Goal: Information Seeking & Learning: Find specific page/section

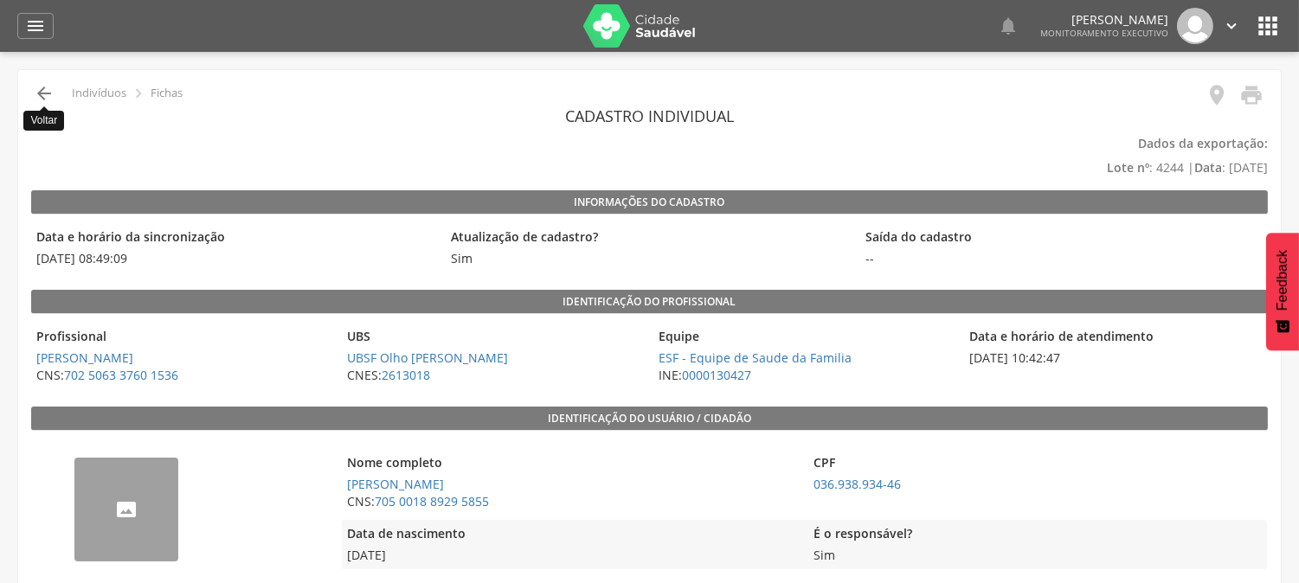
click at [37, 92] on icon "" at bounding box center [44, 93] width 21 height 21
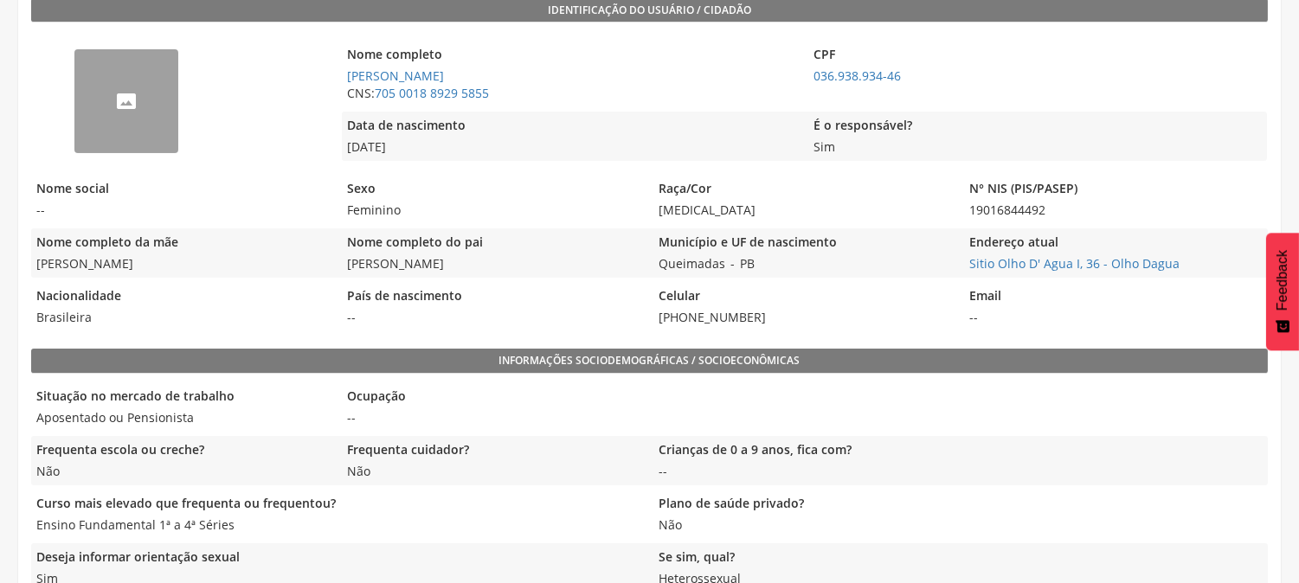
click at [37, 92] on div "--" at bounding box center [182, 100] width 302 height 139
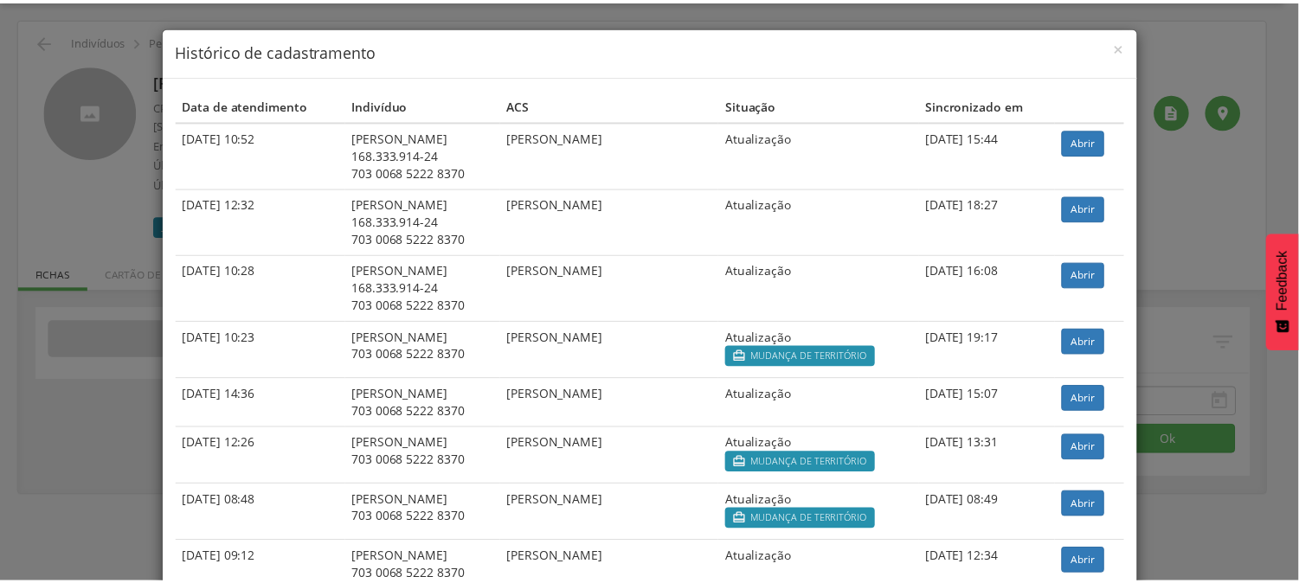
scroll to position [52, 0]
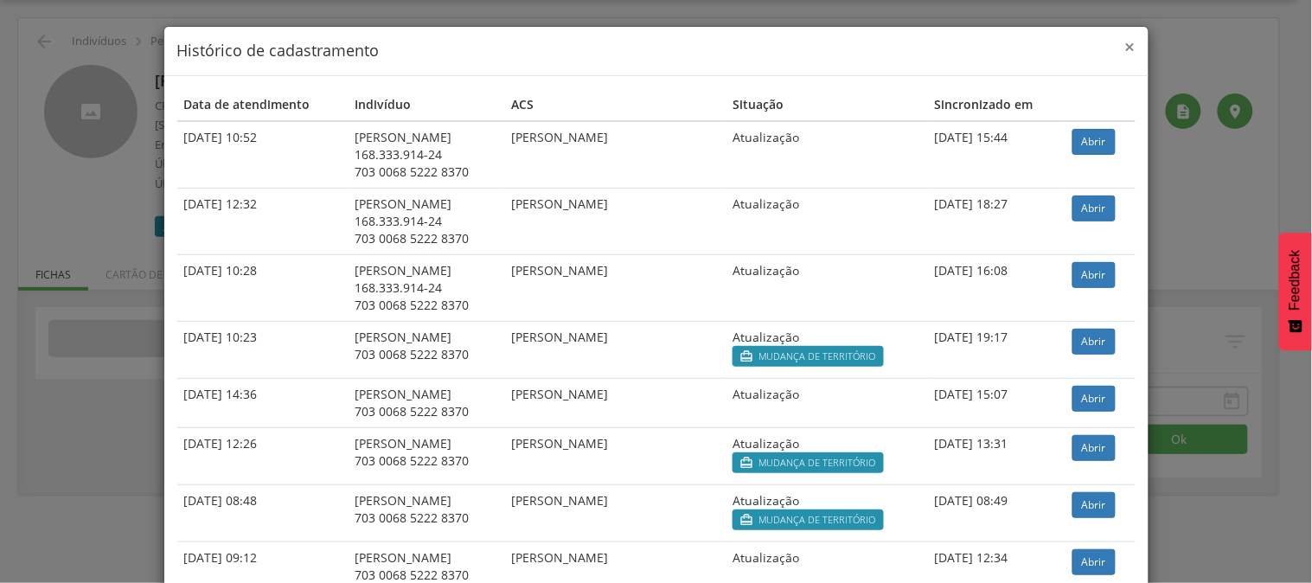
click at [1126, 48] on span "×" at bounding box center [1130, 47] width 10 height 24
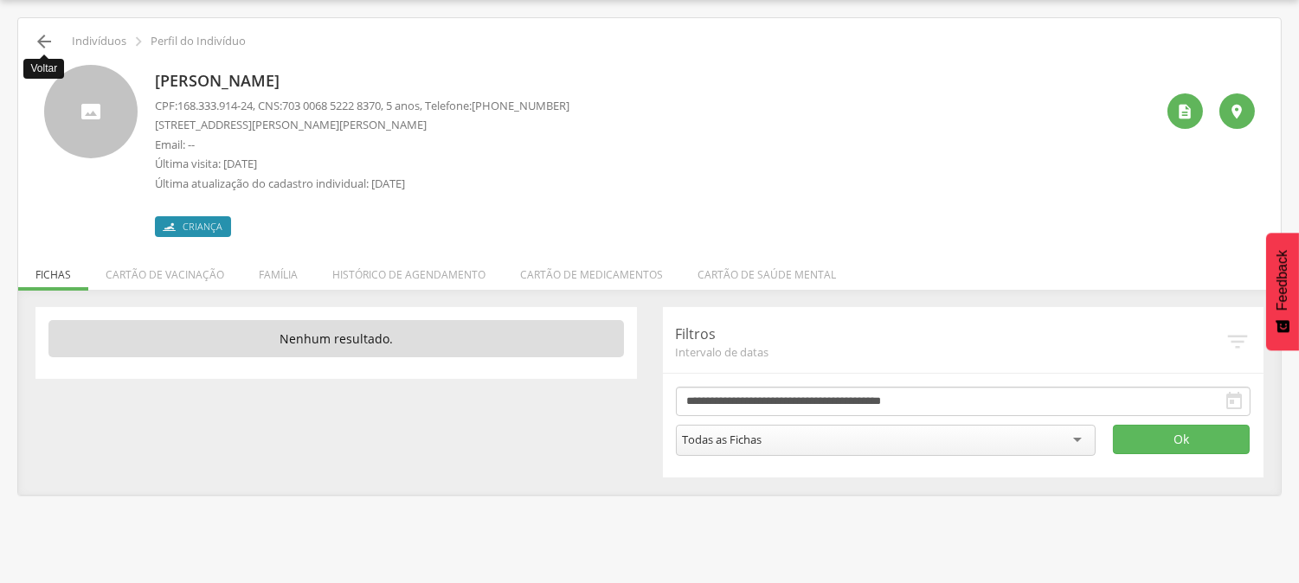
click at [48, 47] on icon "" at bounding box center [44, 41] width 21 height 21
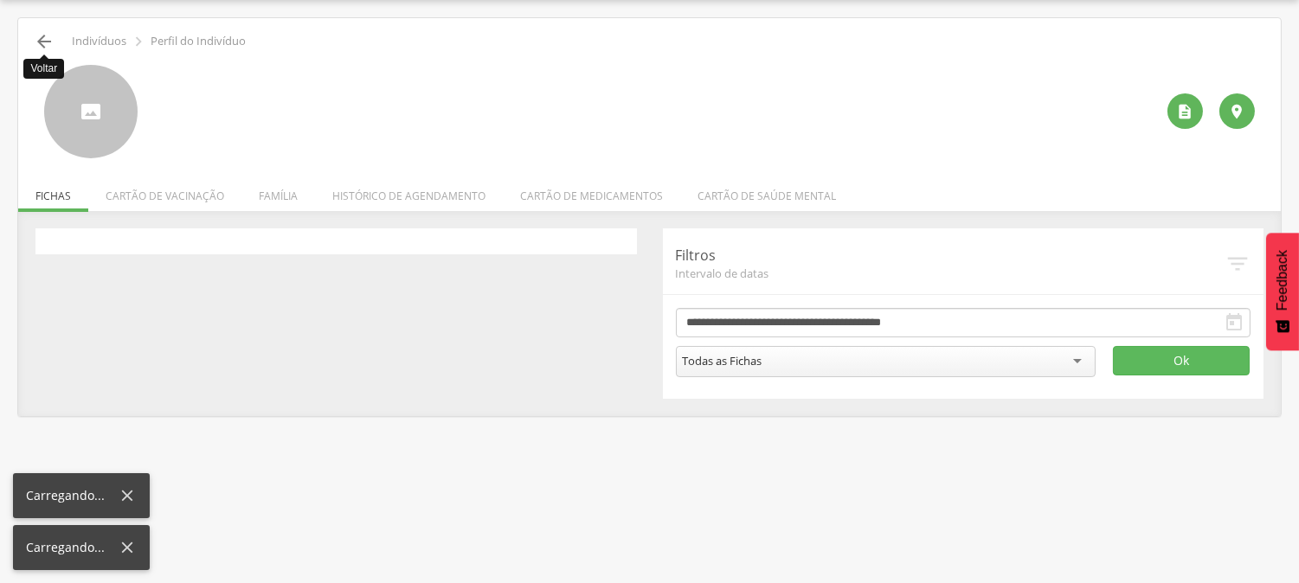
click at [38, 40] on icon "" at bounding box center [44, 41] width 21 height 21
click at [38, 39] on icon "" at bounding box center [44, 41] width 21 height 21
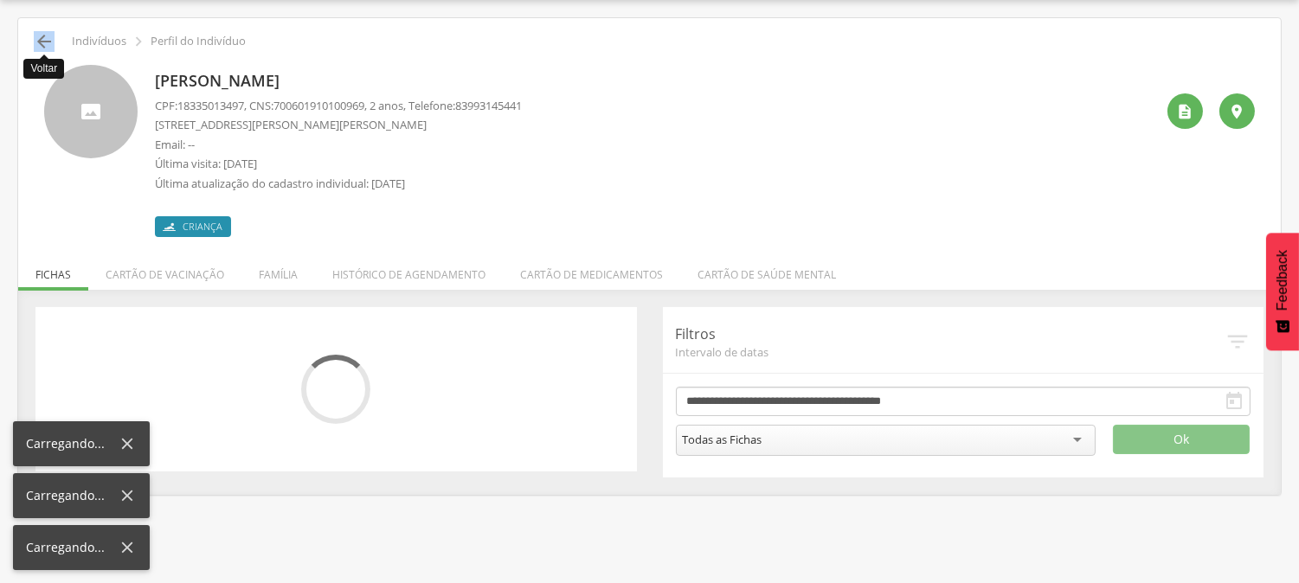
click at [38, 39] on icon "" at bounding box center [44, 41] width 21 height 21
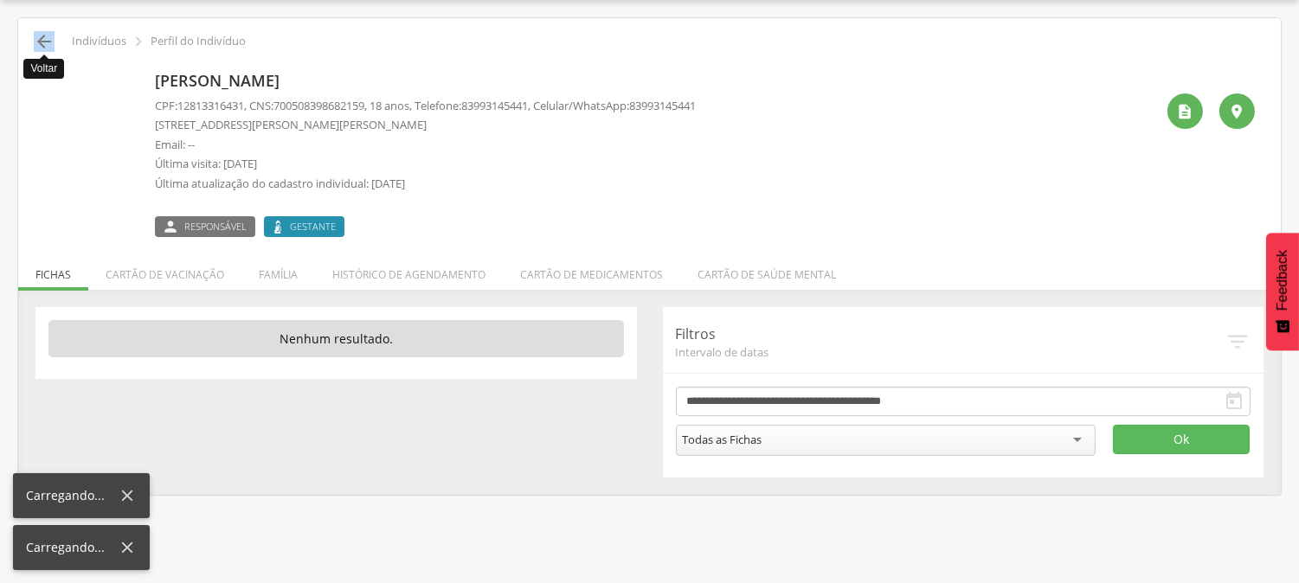
click at [38, 39] on icon "" at bounding box center [44, 41] width 21 height 21
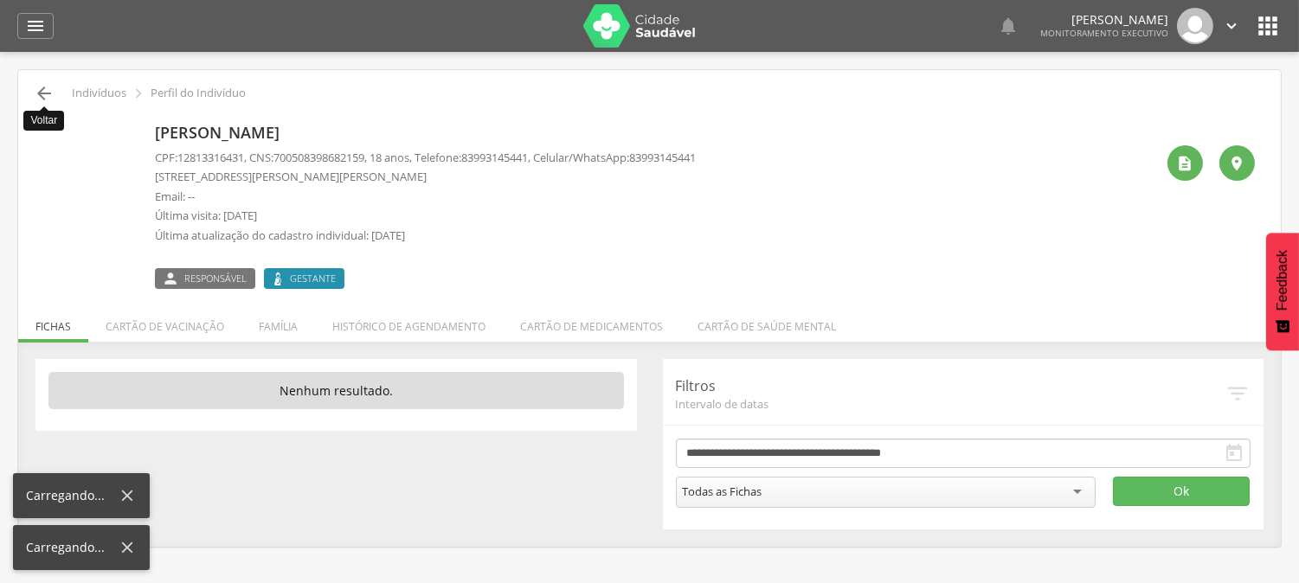
click at [38, 39] on div " Dashboard Supervisão Produtividade Mapa da cidade Mapa de cobertura Ranking A…" at bounding box center [649, 26] width 1264 height 52
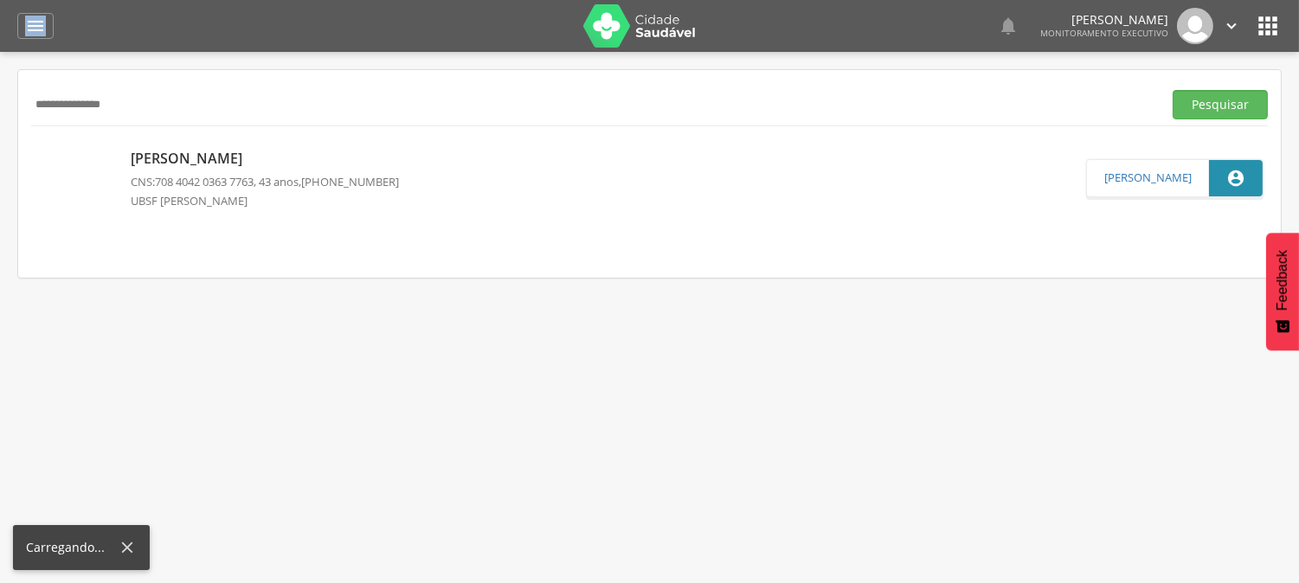
click at [38, 39] on div " Dashboard Supervisão Produtividade Mapa da cidade Mapa de cobertura Ranking A…" at bounding box center [649, 26] width 1264 height 52
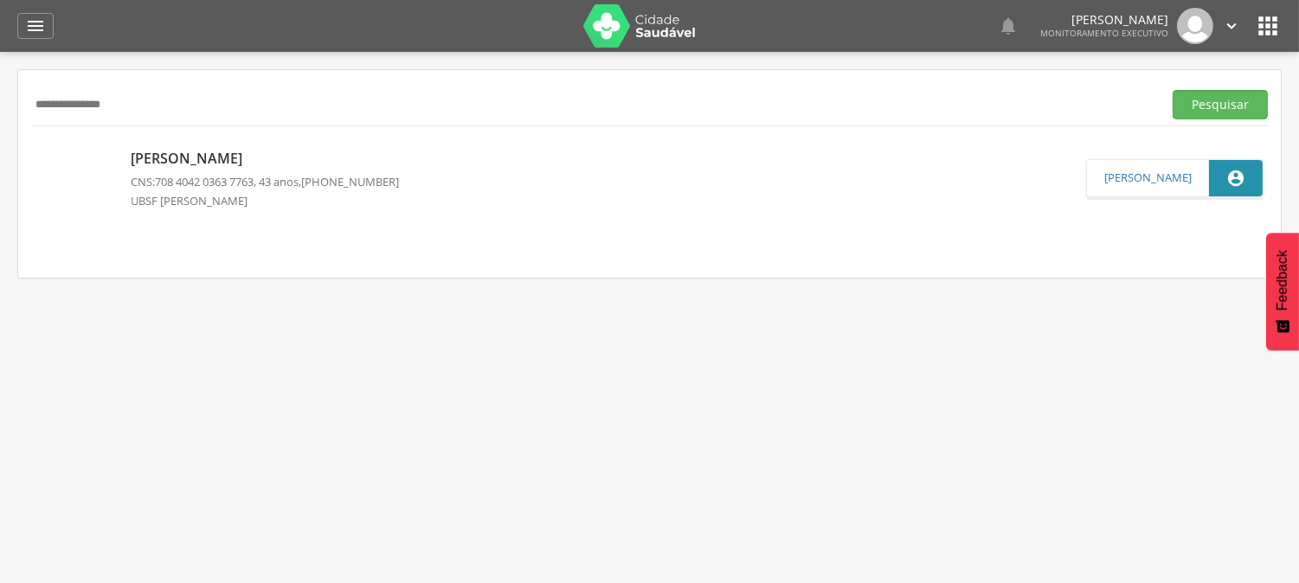
drag, startPoint x: 202, startPoint y: 112, endPoint x: 0, endPoint y: 119, distance: 201.7
click at [0, 119] on div " Supervisão  Distritos  Ubs Coordenador: - Queimadas / PB Intervalo de Tempo…" at bounding box center [649, 343] width 1299 height 583
type input "**********"
click at [1172, 90] on button "Pesquisar" at bounding box center [1219, 104] width 95 height 29
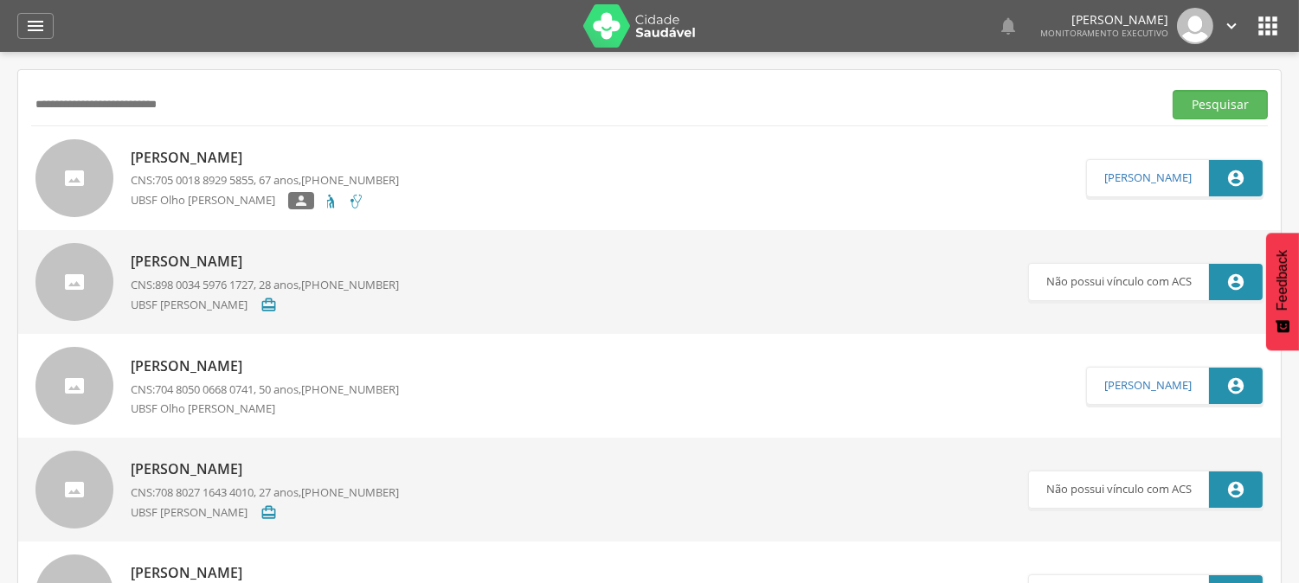
click at [253, 159] on p "[PERSON_NAME]" at bounding box center [265, 158] width 268 height 20
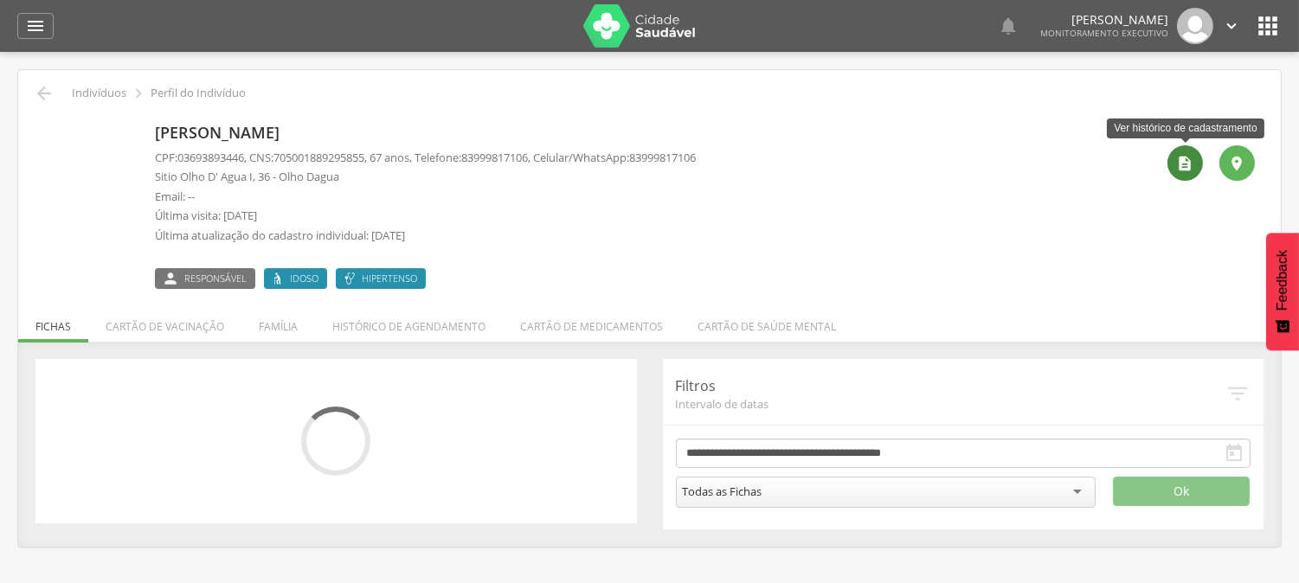
click at [1192, 175] on div "" at bounding box center [1184, 162] width 35 height 35
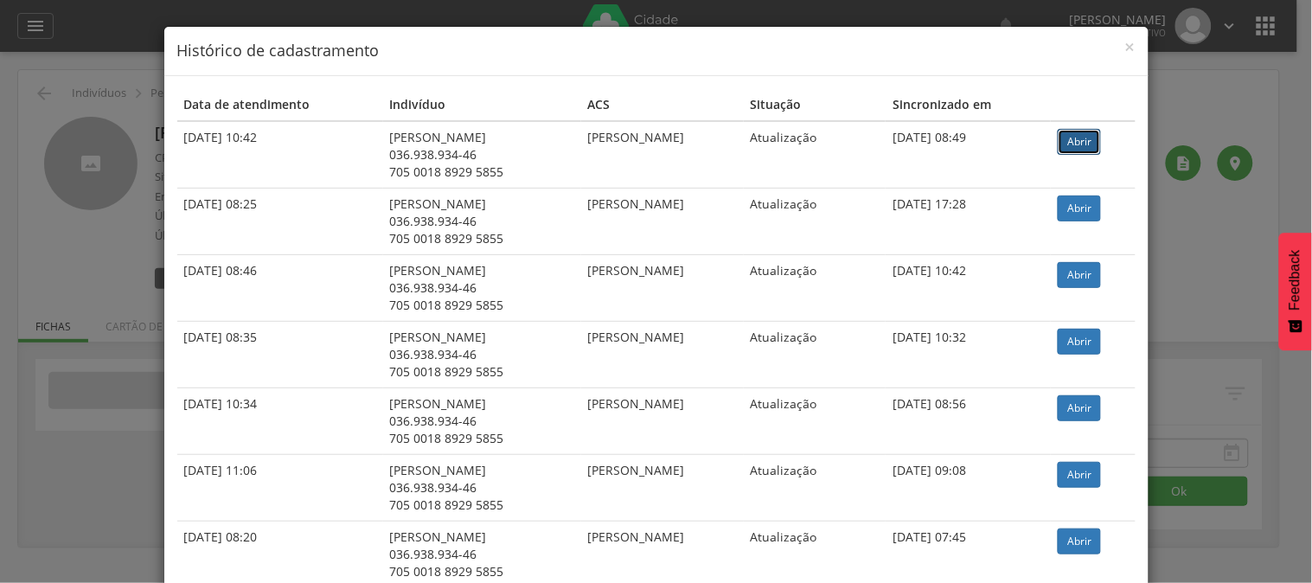
click at [1075, 132] on link "Abrir" at bounding box center [1079, 142] width 43 height 26
click at [1128, 54] on div "× Histórico de cadastramento" at bounding box center [656, 51] width 984 height 49
click at [1125, 49] on span "×" at bounding box center [1130, 47] width 10 height 24
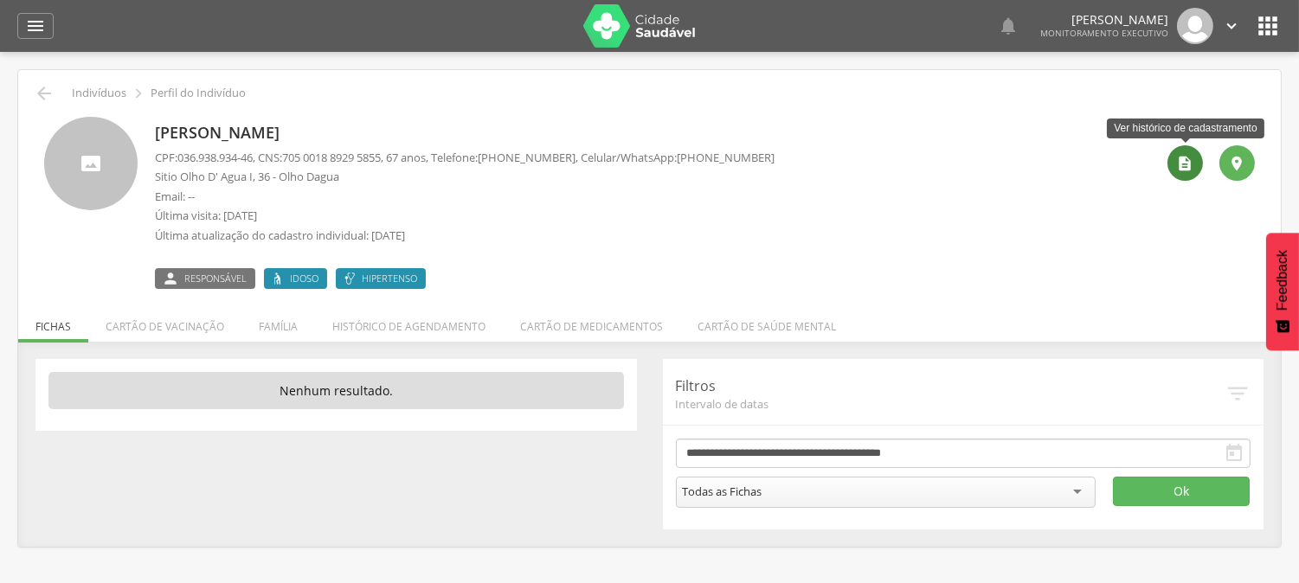
click at [1183, 162] on icon "" at bounding box center [1185, 163] width 17 height 17
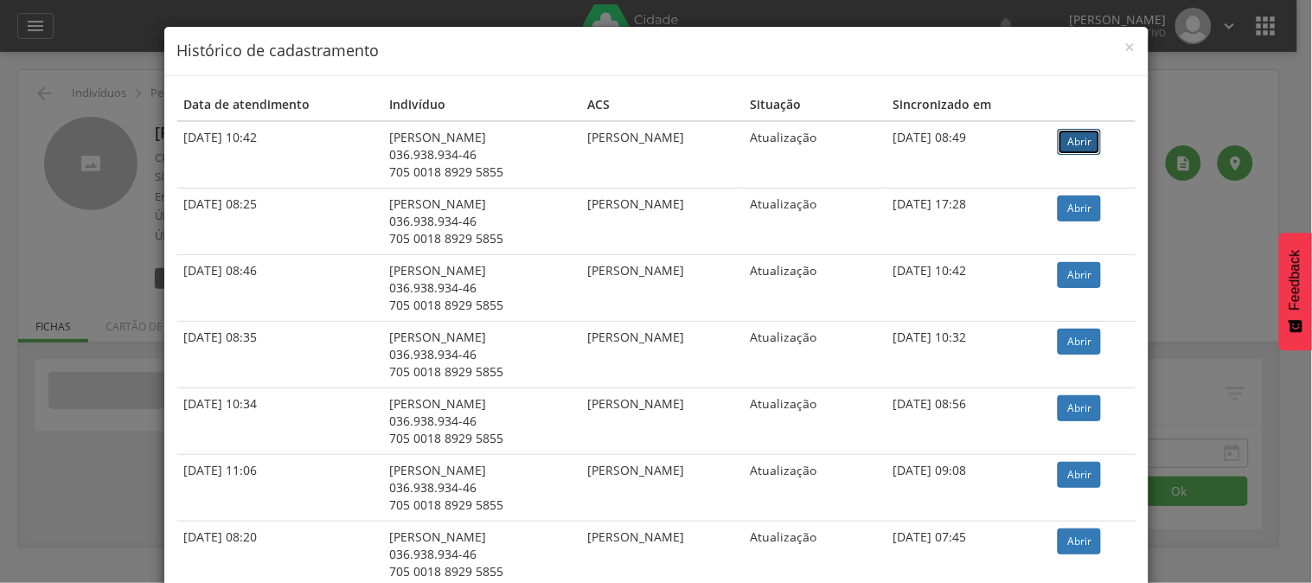
click at [1091, 134] on link "Abrir" at bounding box center [1079, 142] width 43 height 26
click at [1129, 48] on div "× Histórico de cadastramento" at bounding box center [656, 51] width 984 height 49
click at [1125, 43] on span "×" at bounding box center [1130, 47] width 10 height 24
